Goal: Check status: Check status

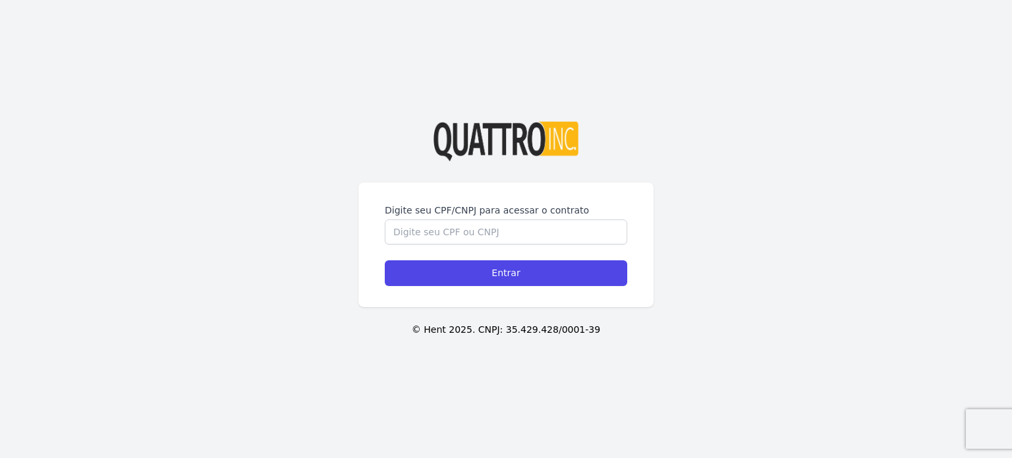
click at [468, 206] on label "Digite seu CPF/CNPJ para acessar o contrato" at bounding box center [506, 210] width 242 height 13
click at [468, 219] on input "Digite seu CPF/CNPJ para acessar o contrato" at bounding box center [506, 231] width 242 height 25
click at [469, 236] on input "Digite seu CPF/CNPJ para acessar o contrato" at bounding box center [506, 231] width 242 height 25
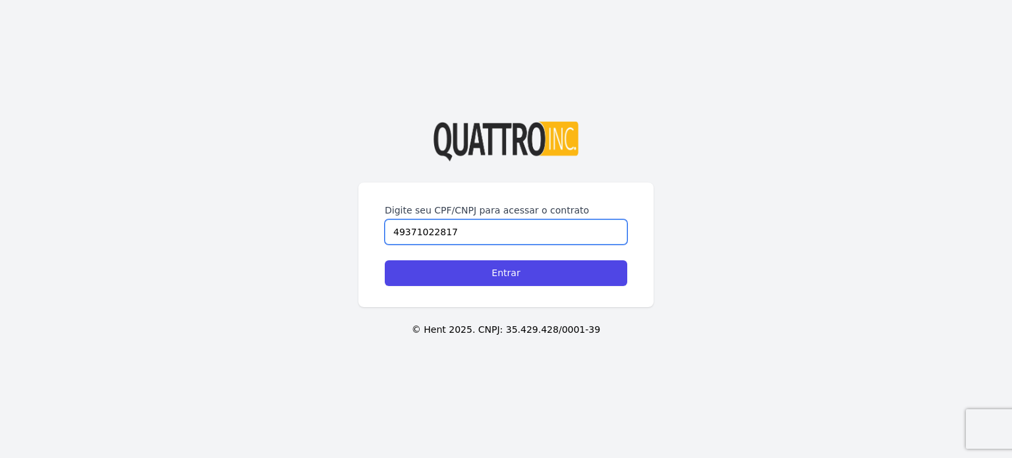
type input "49371022817"
click at [385, 260] on input "Entrar" at bounding box center [506, 273] width 242 height 26
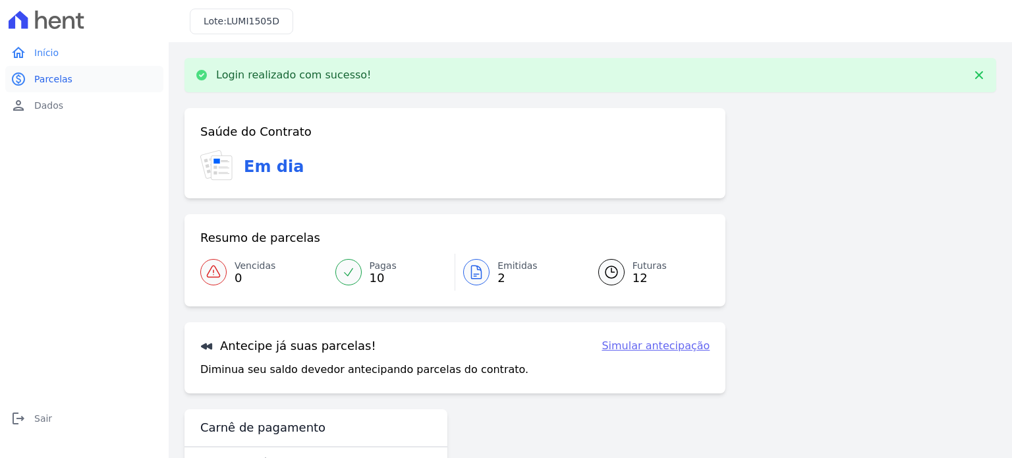
click at [82, 79] on link "paid Parcelas" at bounding box center [84, 79] width 158 height 26
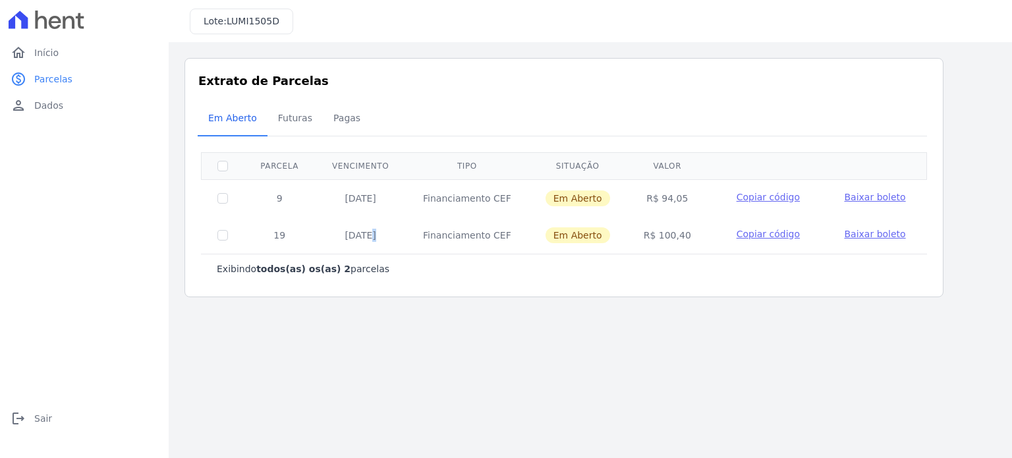
drag, startPoint x: 335, startPoint y: 239, endPoint x: 342, endPoint y: 239, distance: 7.2
click at [342, 239] on td "[DATE]" at bounding box center [360, 235] width 91 height 37
